Goal: Complete application form

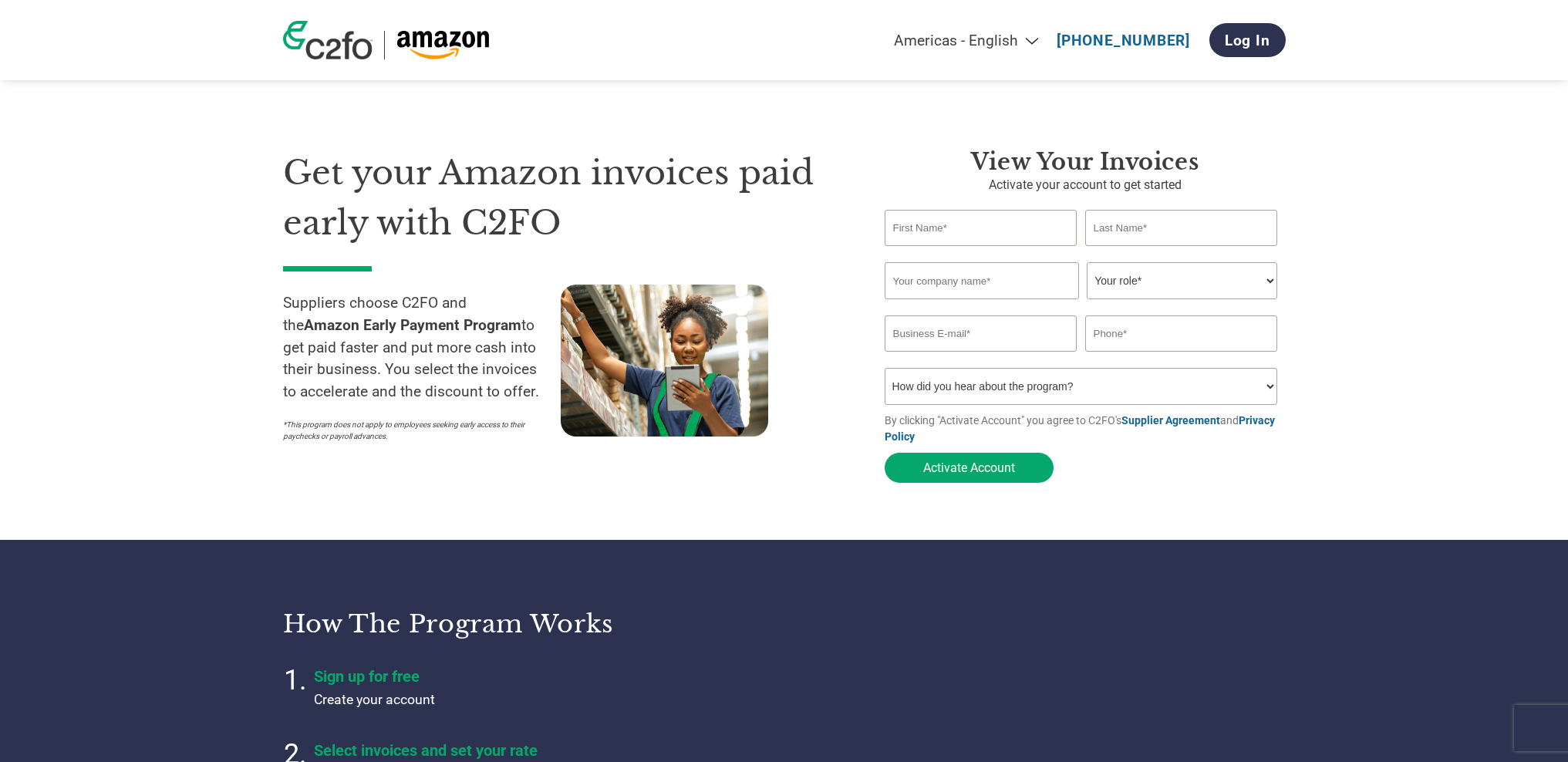
click at [807, 484] on div "Get your Amazon invoices paid early with C2FO Suppliers choose C2FO and the Ama…" at bounding box center [572, 319] width 579 height 343
click at [1256, 46] on link "Log In" at bounding box center [1247, 41] width 76 height 34
type input "[PERSON_NAME]"
type input "Legendary Whitetails"
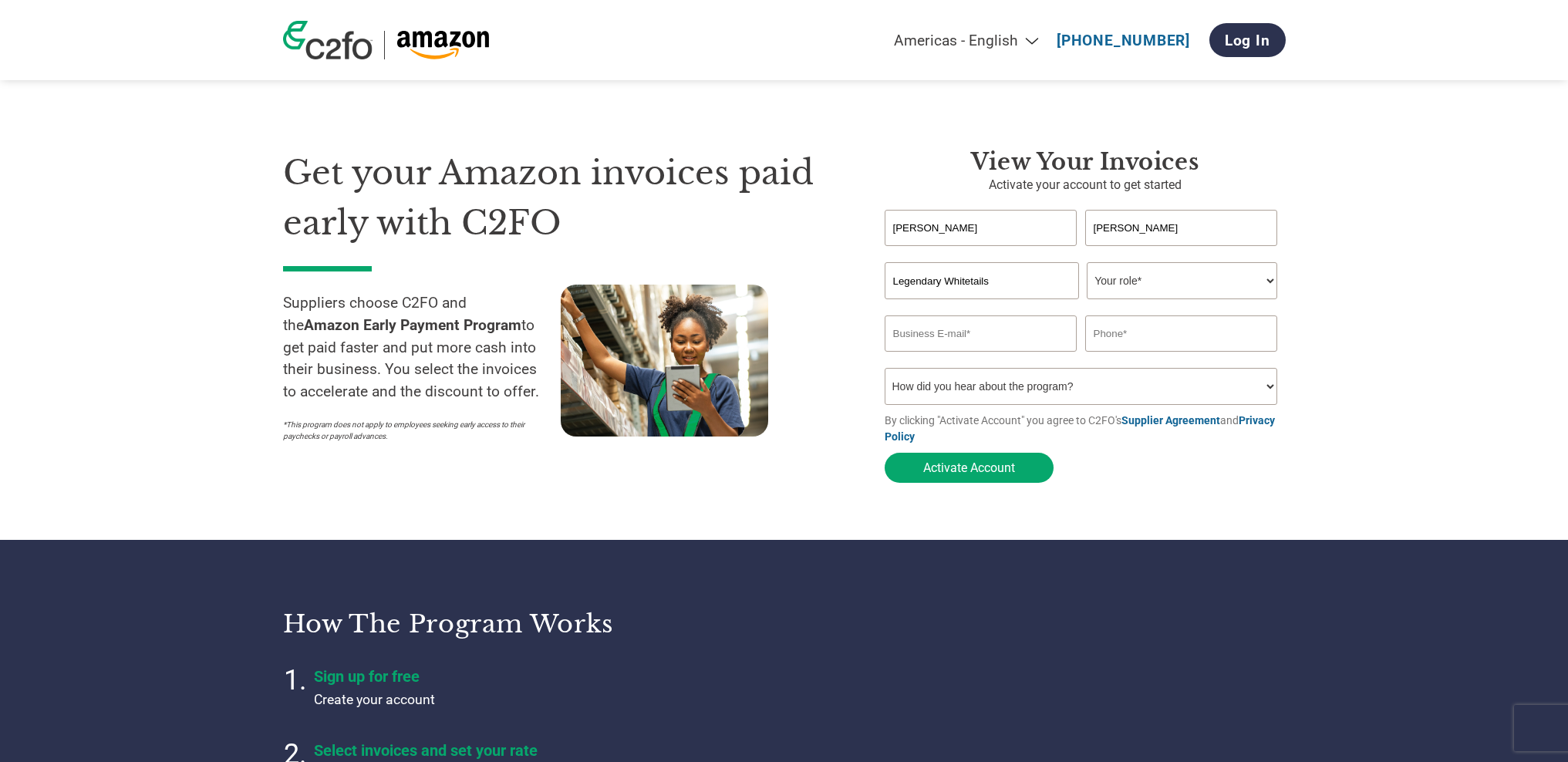
select select "CEO"
type input "tina@ere-sri.com"
type input "3213032005"
select select "Online Search"
click at [1222, 33] on link "Log In" at bounding box center [1247, 41] width 76 height 34
